Goal: Task Accomplishment & Management: Manage account settings

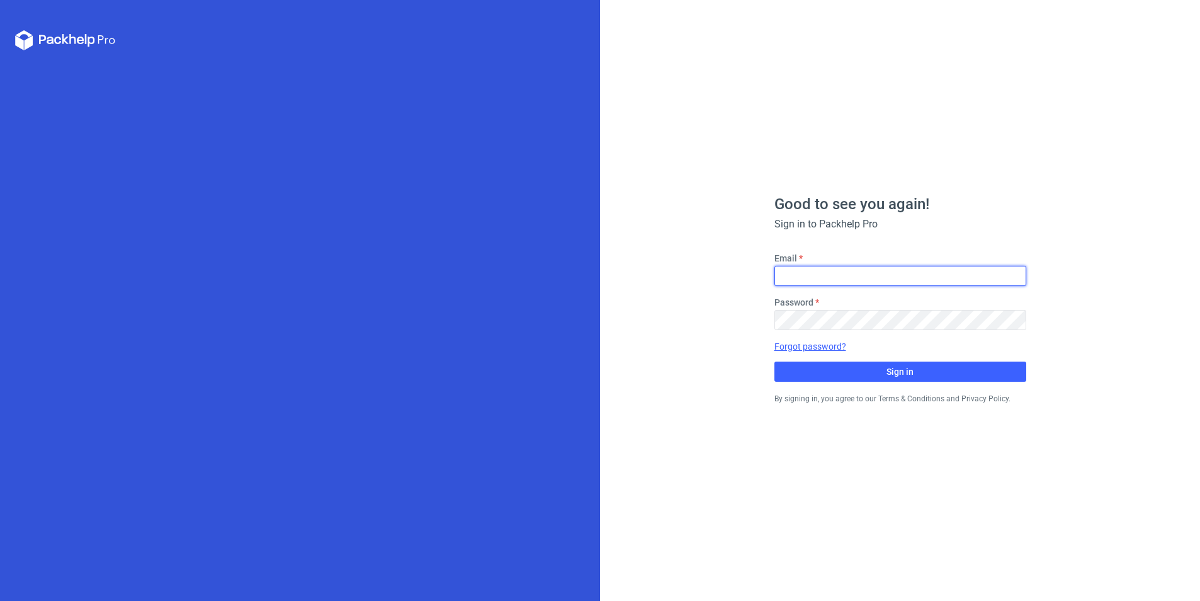
click at [809, 280] on input "Email" at bounding box center [901, 276] width 252 height 20
type input "anna.karman@tfp.com.pl"
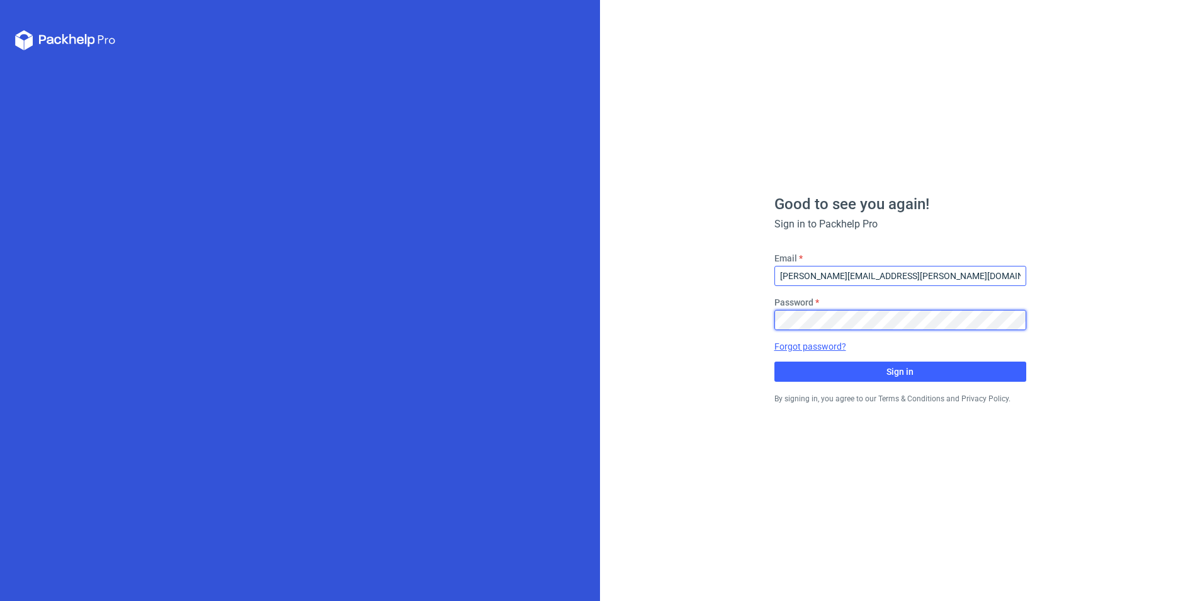
click at [775, 361] on button "Sign in" at bounding box center [901, 371] width 252 height 20
